Goal: Information Seeking & Learning: Learn about a topic

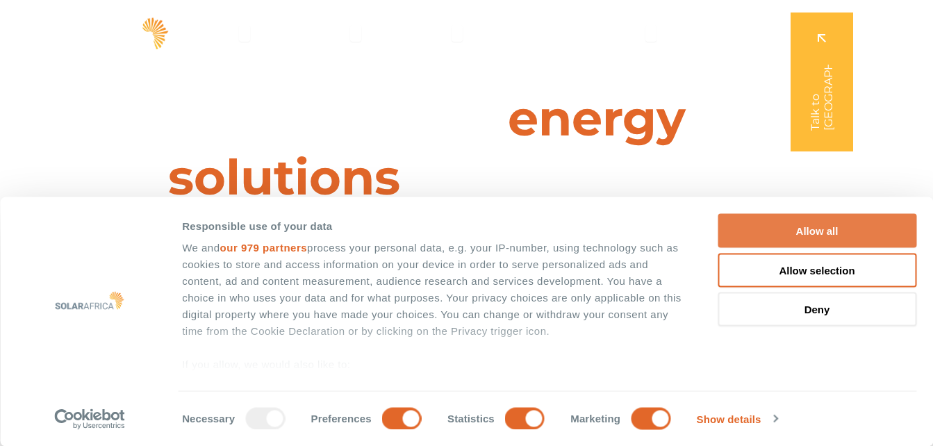
click at [829, 225] on button "Allow all" at bounding box center [816, 231] width 199 height 34
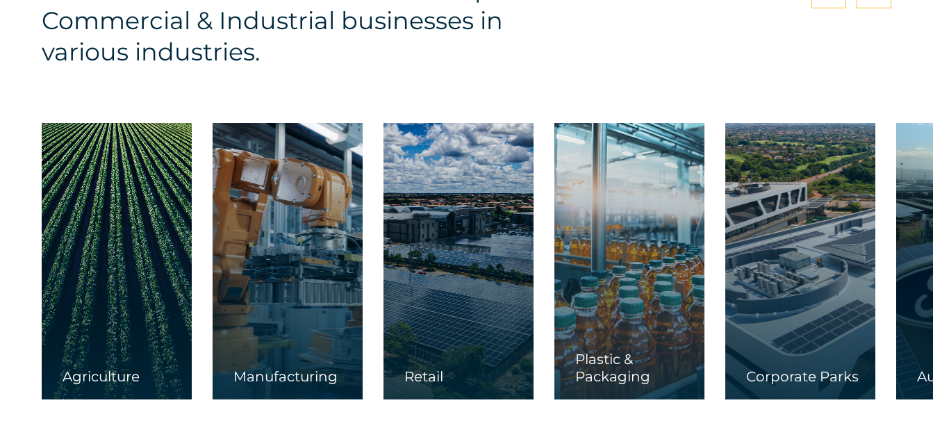
scroll to position [2123, 0]
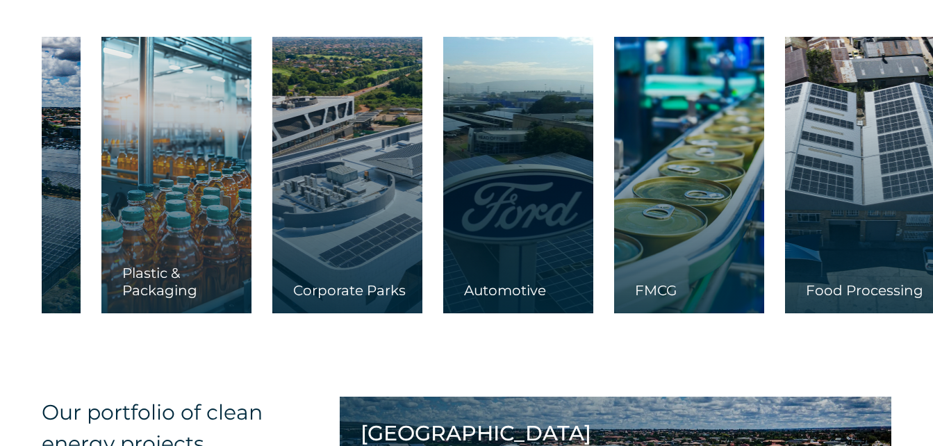
drag, startPoint x: 871, startPoint y: 224, endPoint x: 413, endPoint y: 175, distance: 460.4
click at [413, 175] on div "Agriculture Manufacturing Retail Plastic & Packaging" at bounding box center [471, 175] width 1764 height 276
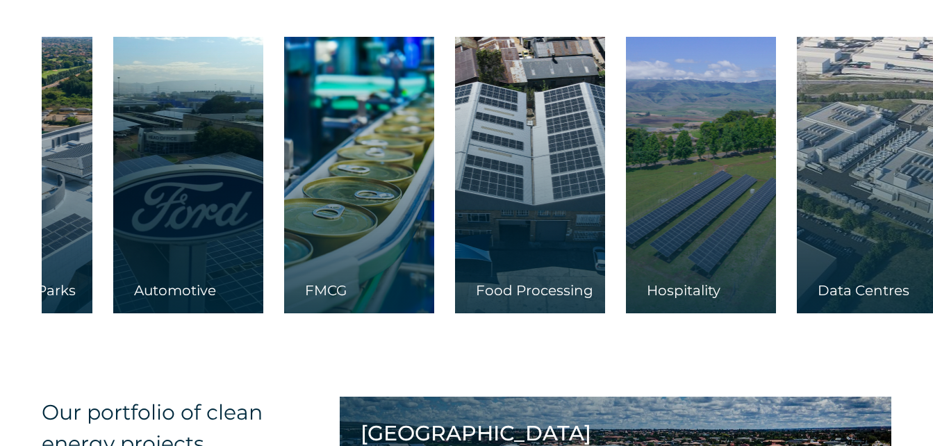
drag, startPoint x: 735, startPoint y: 151, endPoint x: 430, endPoint y: 126, distance: 306.0
click at [455, 126] on div at bounding box center [530, 175] width 150 height 276
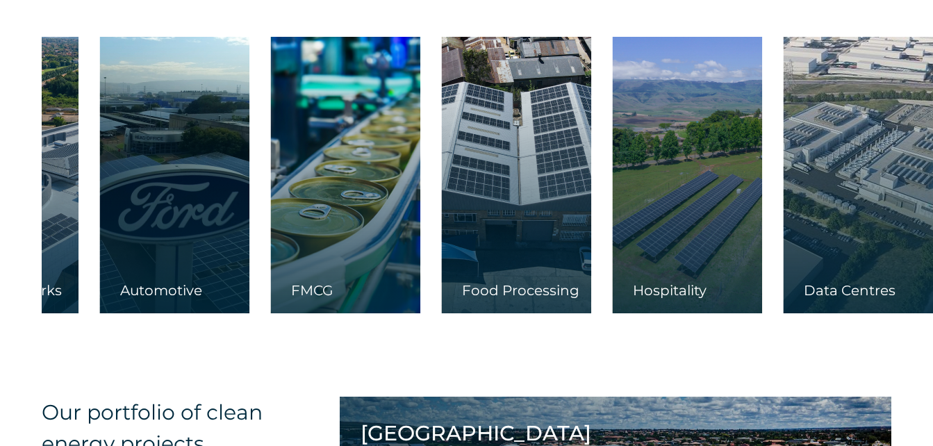
drag, startPoint x: 684, startPoint y: 141, endPoint x: 741, endPoint y: 151, distance: 57.8
click at [741, 151] on div at bounding box center [687, 175] width 150 height 276
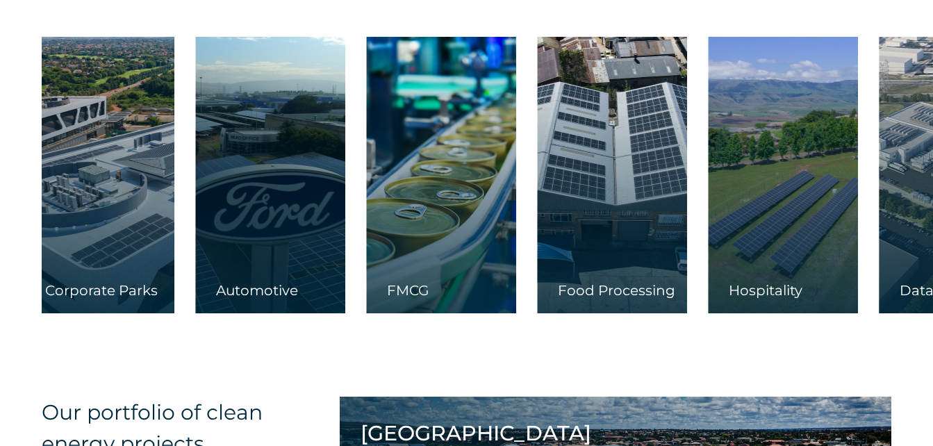
click at [607, 130] on div at bounding box center [612, 175] width 150 height 276
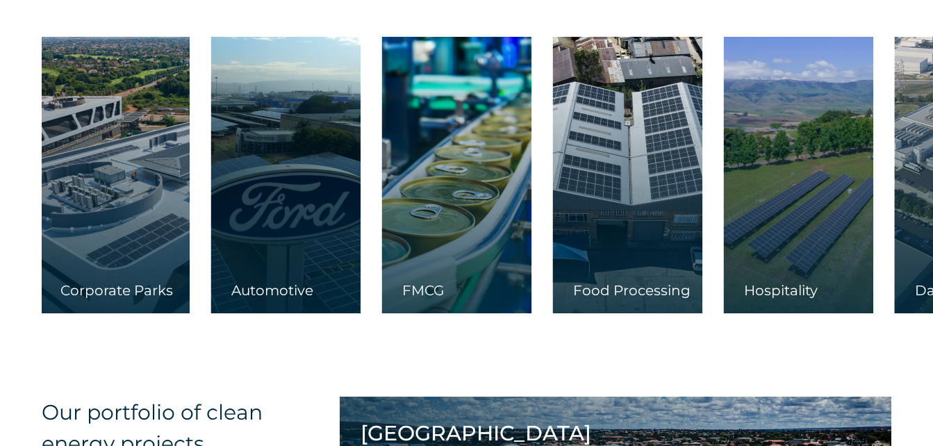
click at [607, 130] on div at bounding box center [627, 175] width 150 height 276
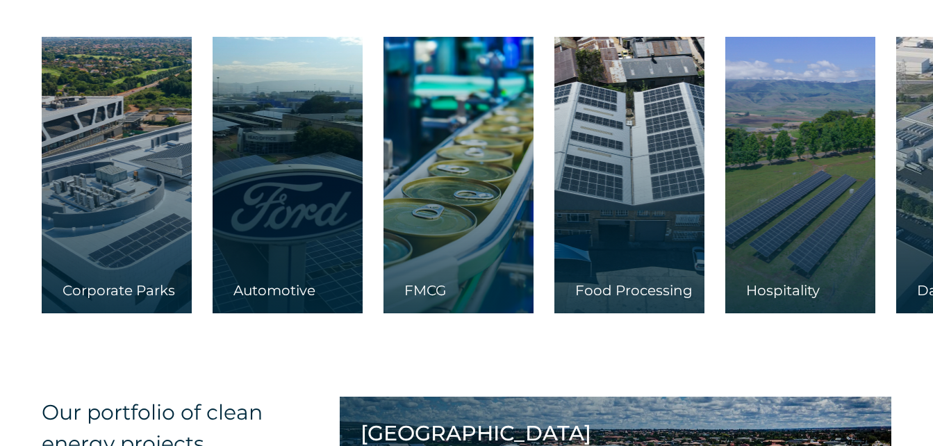
click at [622, 283] on div "Food Processing" at bounding box center [629, 297] width 150 height 31
click at [640, 190] on div at bounding box center [629, 175] width 150 height 276
click at [626, 153] on div at bounding box center [629, 175] width 150 height 276
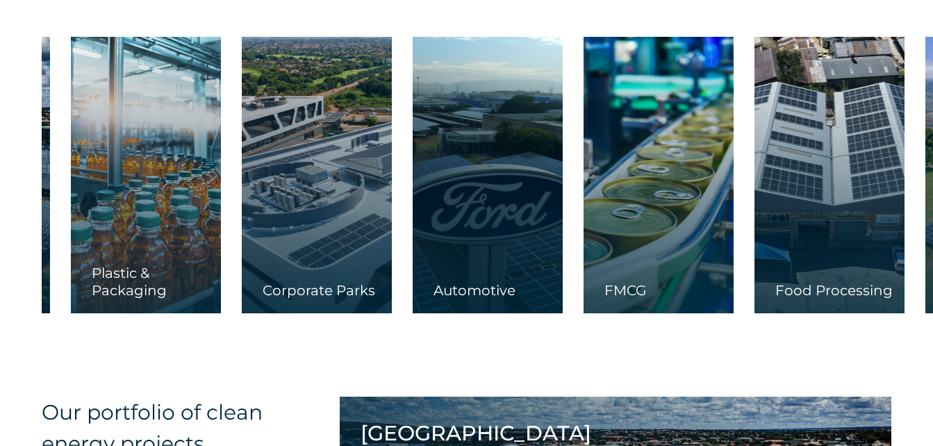
drag, startPoint x: 733, startPoint y: 152, endPoint x: 734, endPoint y: 161, distance: 9.1
click at [789, 152] on div at bounding box center [829, 175] width 150 height 276
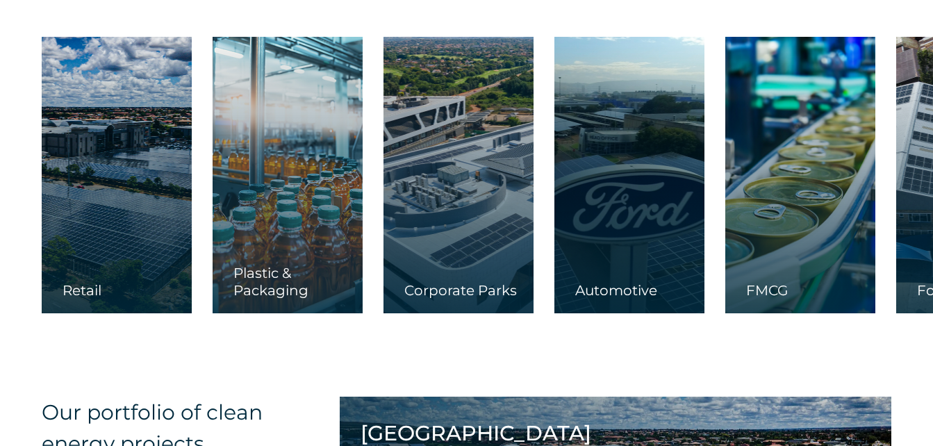
drag, startPoint x: 408, startPoint y: 123, endPoint x: 601, endPoint y: 147, distance: 194.5
click at [533, 147] on div at bounding box center [458, 175] width 150 height 276
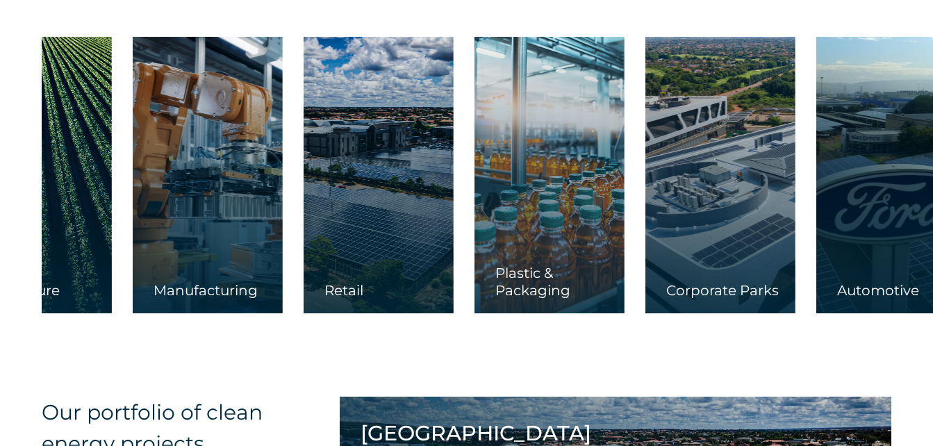
drag, startPoint x: 528, startPoint y: 146, endPoint x: 707, endPoint y: 153, distance: 179.3
click at [624, 158] on link at bounding box center [549, 175] width 150 height 276
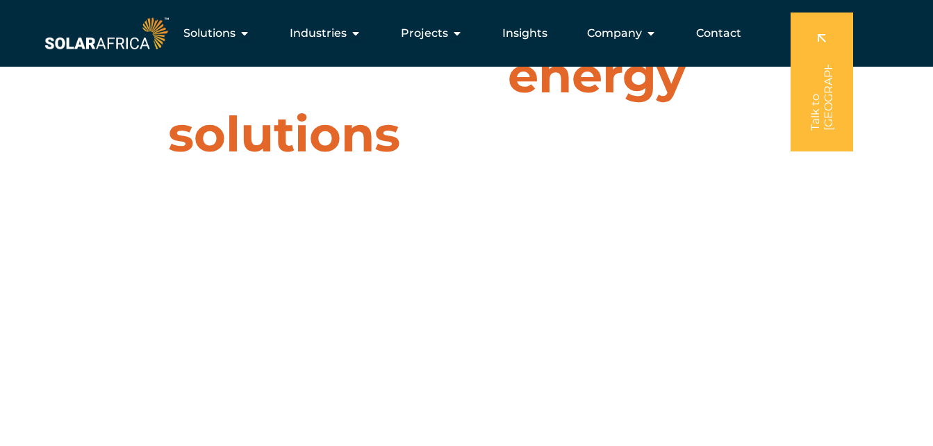
scroll to position [0, 0]
